Goal: Navigation & Orientation: Find specific page/section

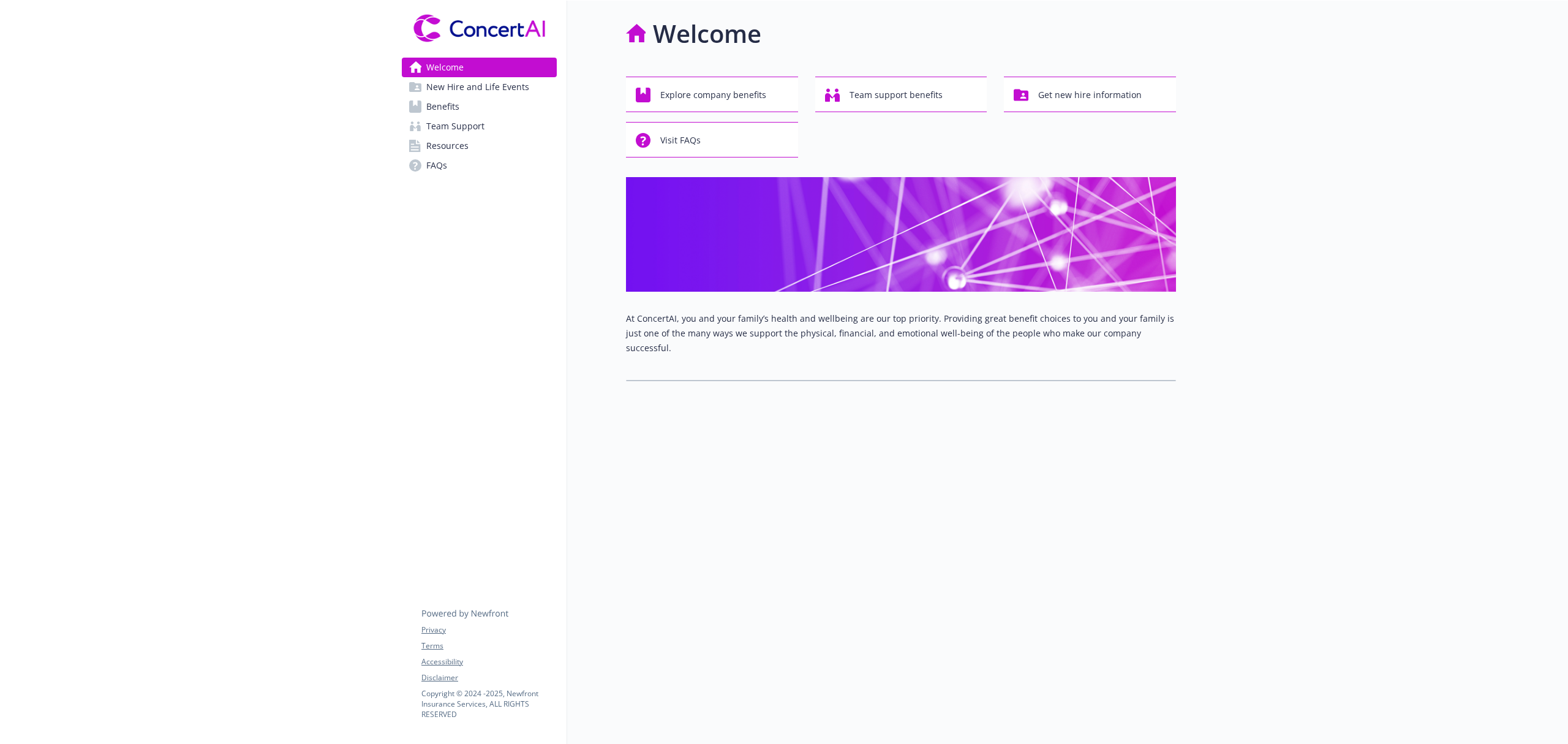
click at [334, 464] on div at bounding box center [196, 372] width 392 height 744
